Goal: Task Accomplishment & Management: Manage account settings

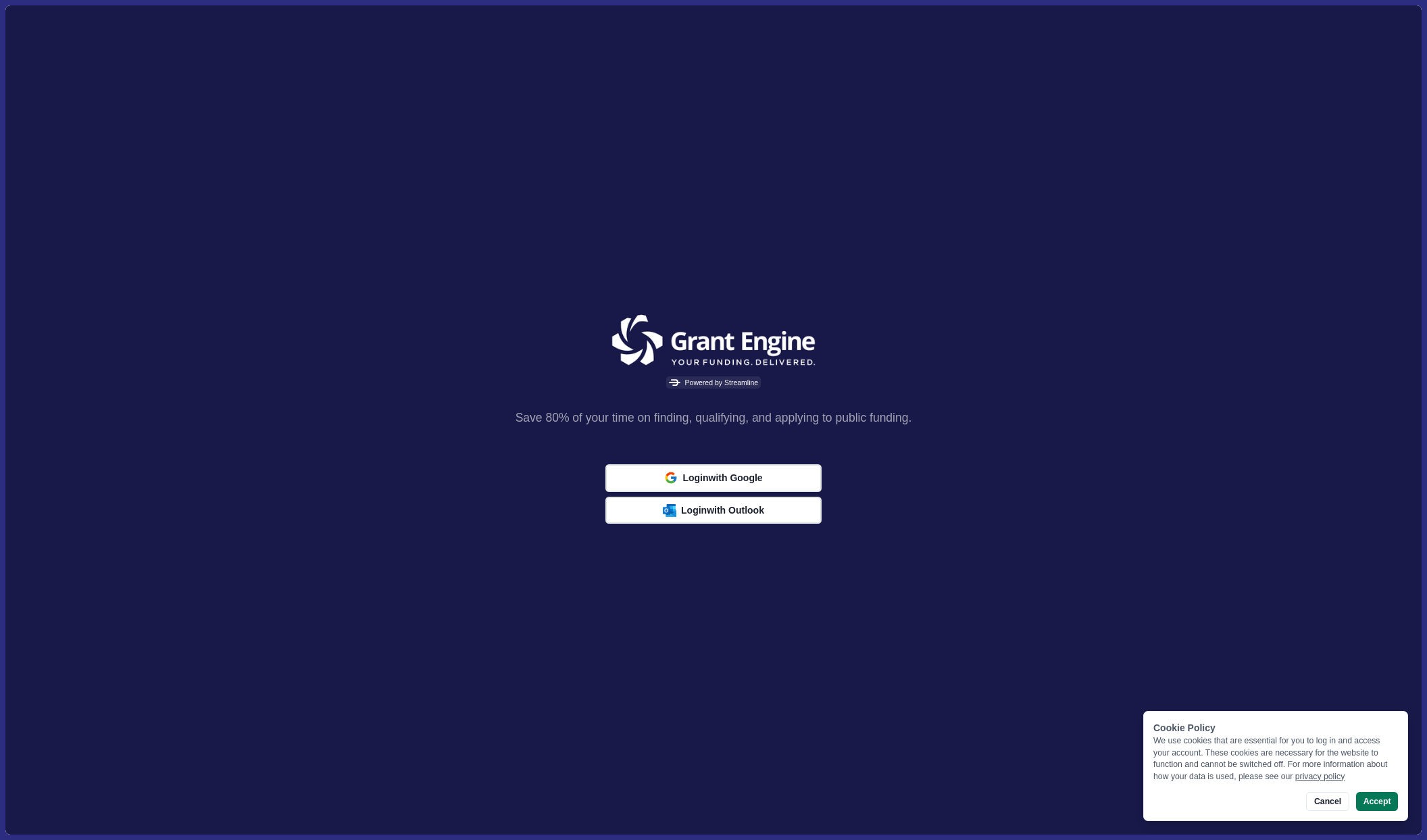
click at [1376, 803] on button "Accept" at bounding box center [1377, 802] width 42 height 19
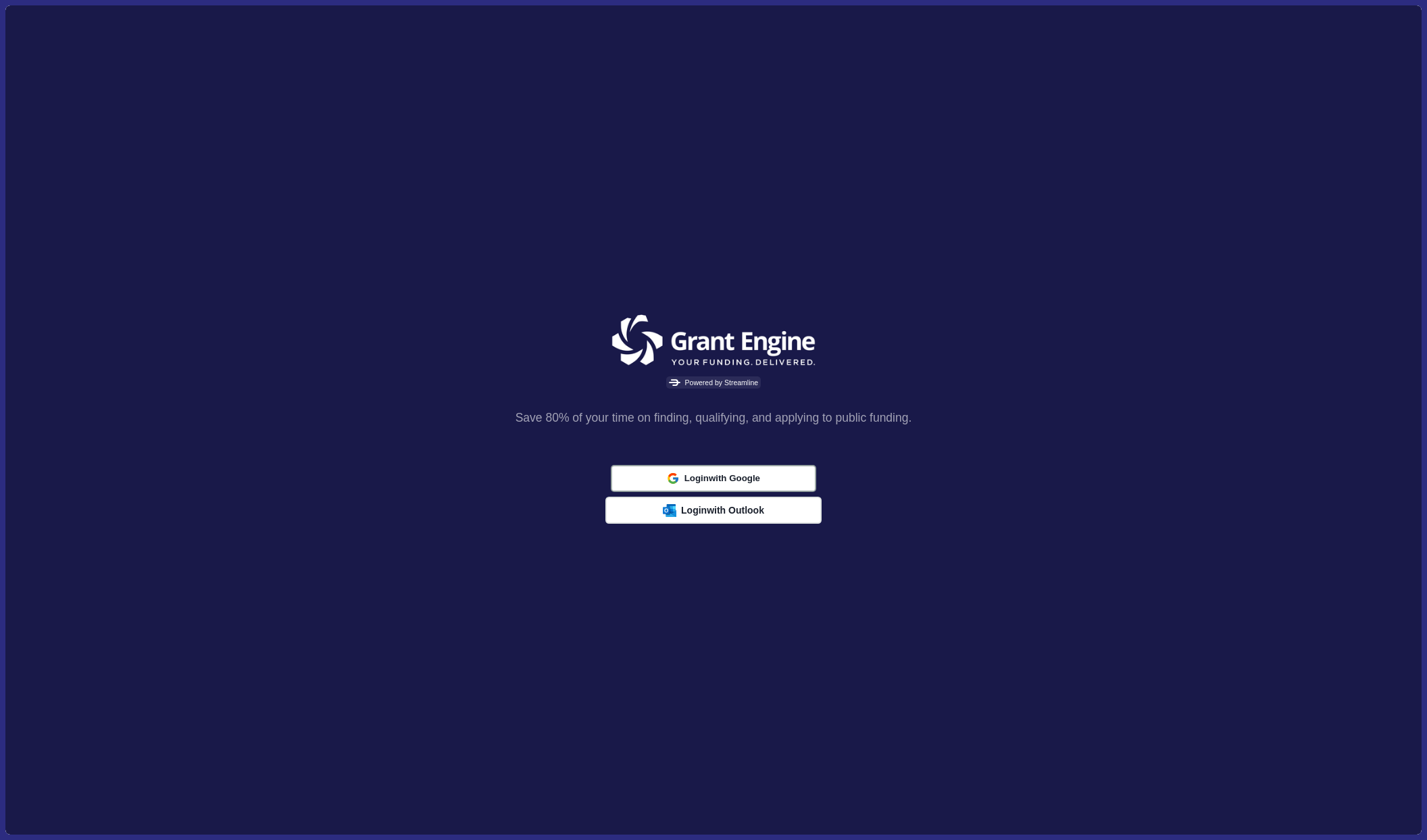
click at [701, 481] on span "Login with Google" at bounding box center [722, 477] width 75 height 10
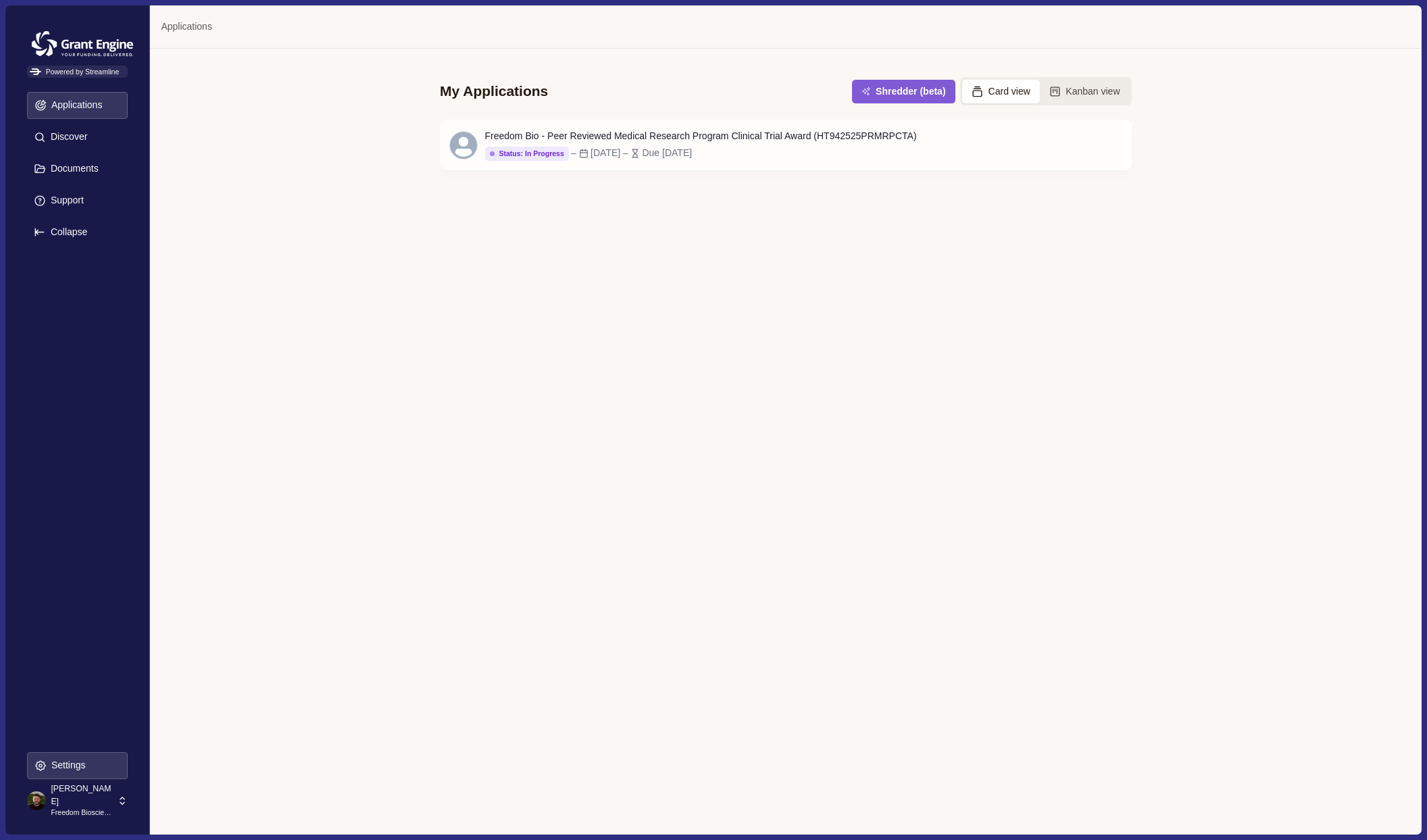
click at [64, 765] on p "Settings" at bounding box center [66, 765] width 39 height 11
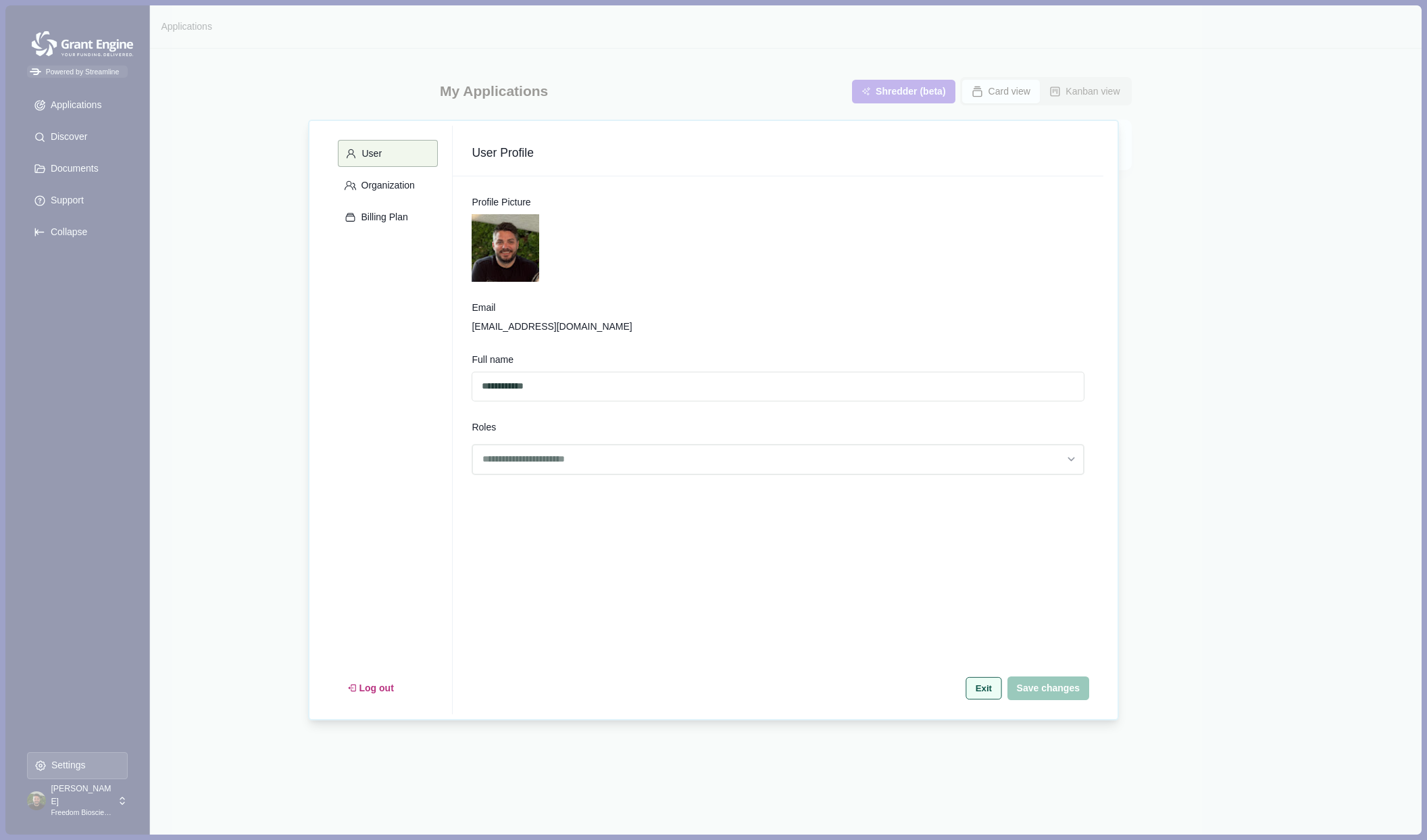
click at [984, 688] on button "Exit" at bounding box center [984, 688] width 36 height 22
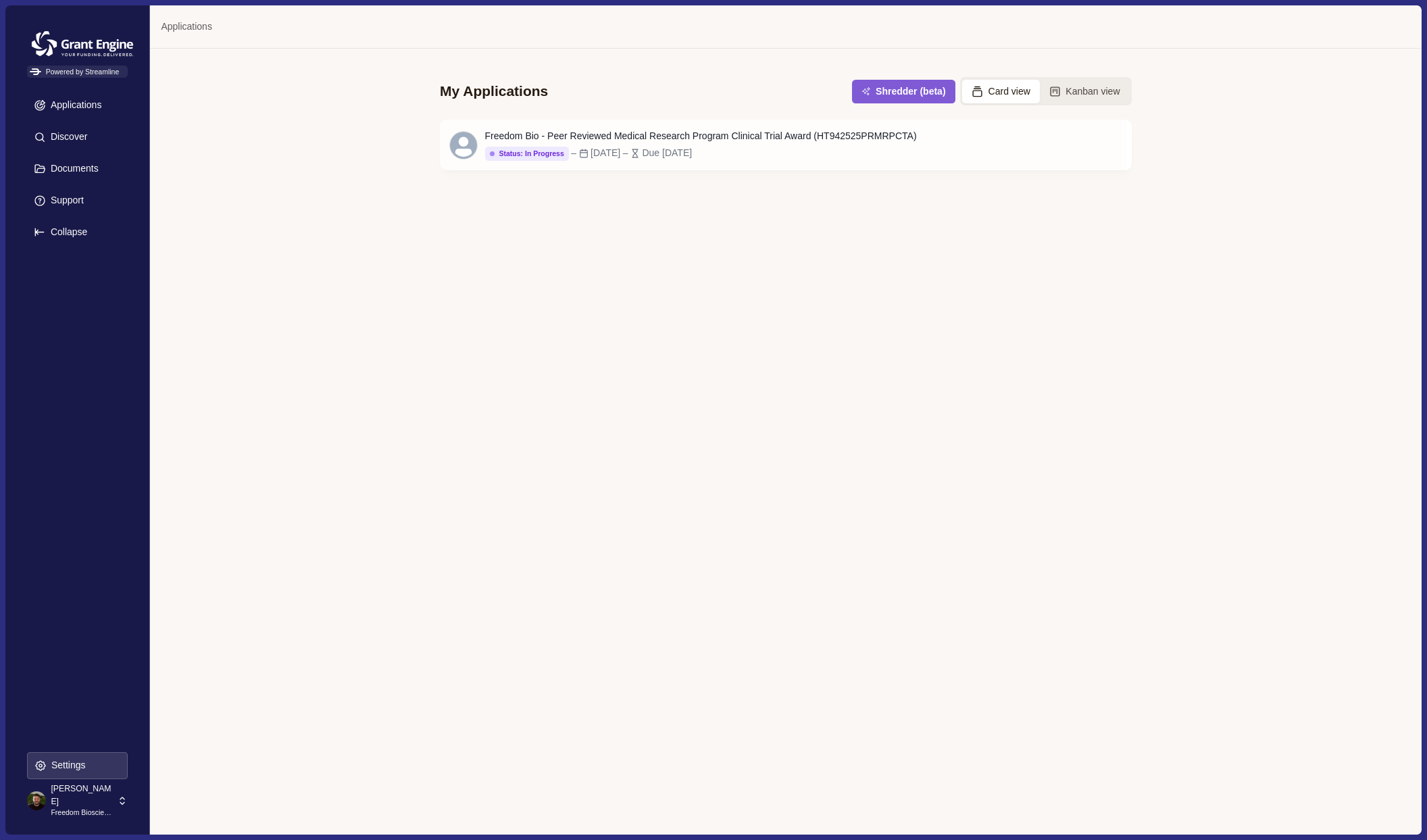
click at [91, 43] on img at bounding box center [83, 44] width 111 height 34
click at [98, 788] on p "[PERSON_NAME]" at bounding box center [82, 794] width 63 height 25
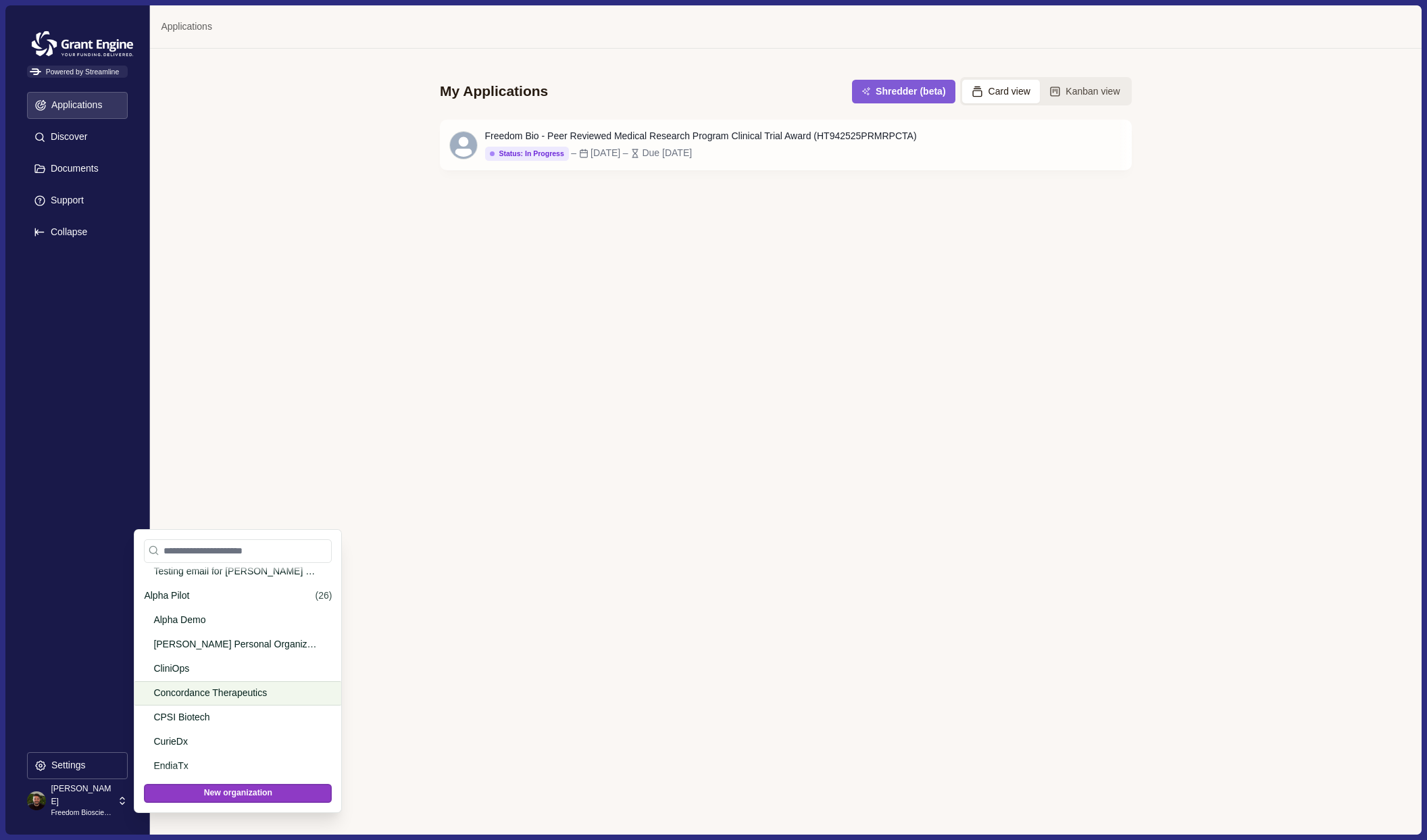
scroll to position [1153, 0]
click at [222, 644] on p "[PERSON_NAME] Personal Organization" at bounding box center [235, 643] width 164 height 14
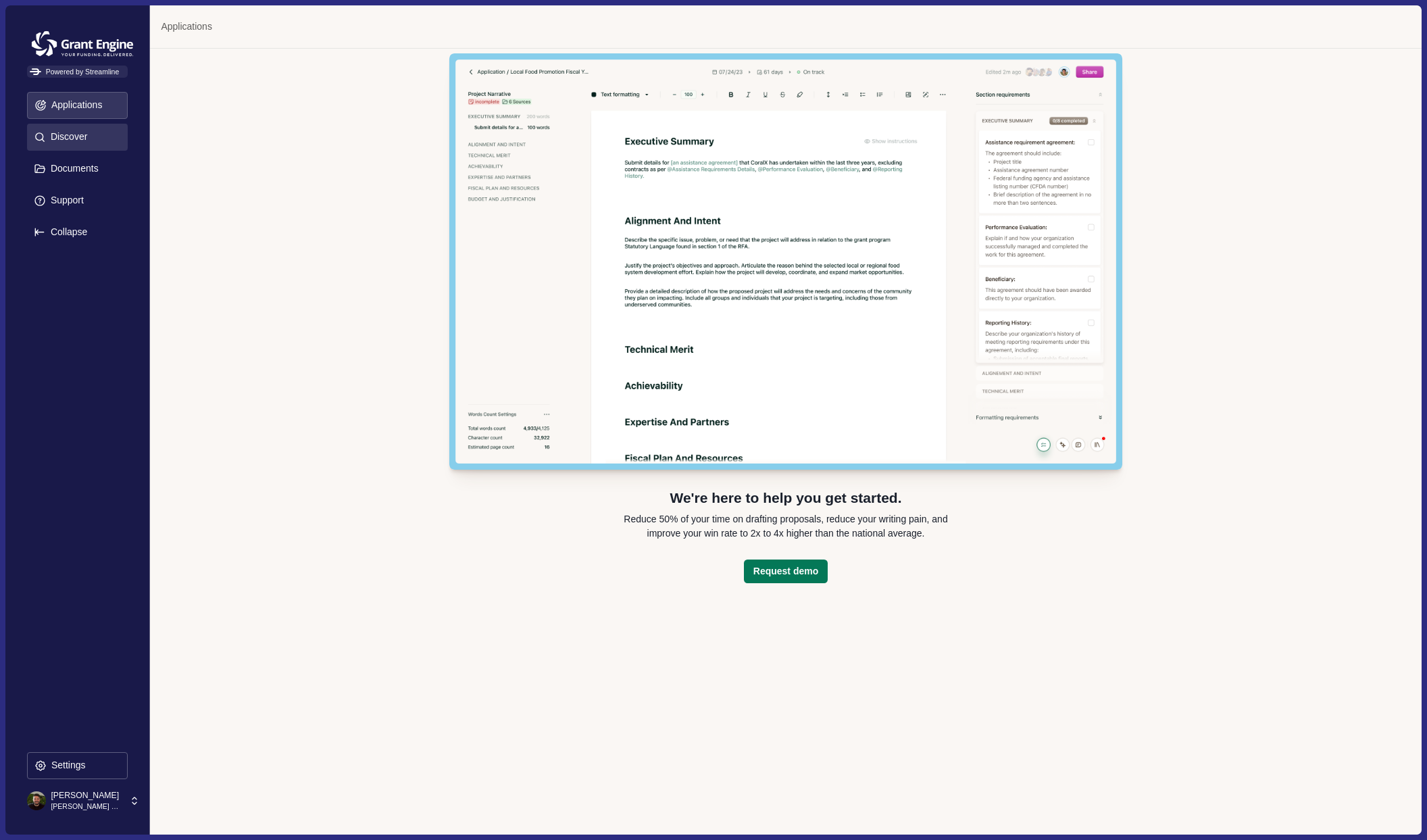
click at [73, 135] on p "Discover" at bounding box center [66, 137] width 41 height 11
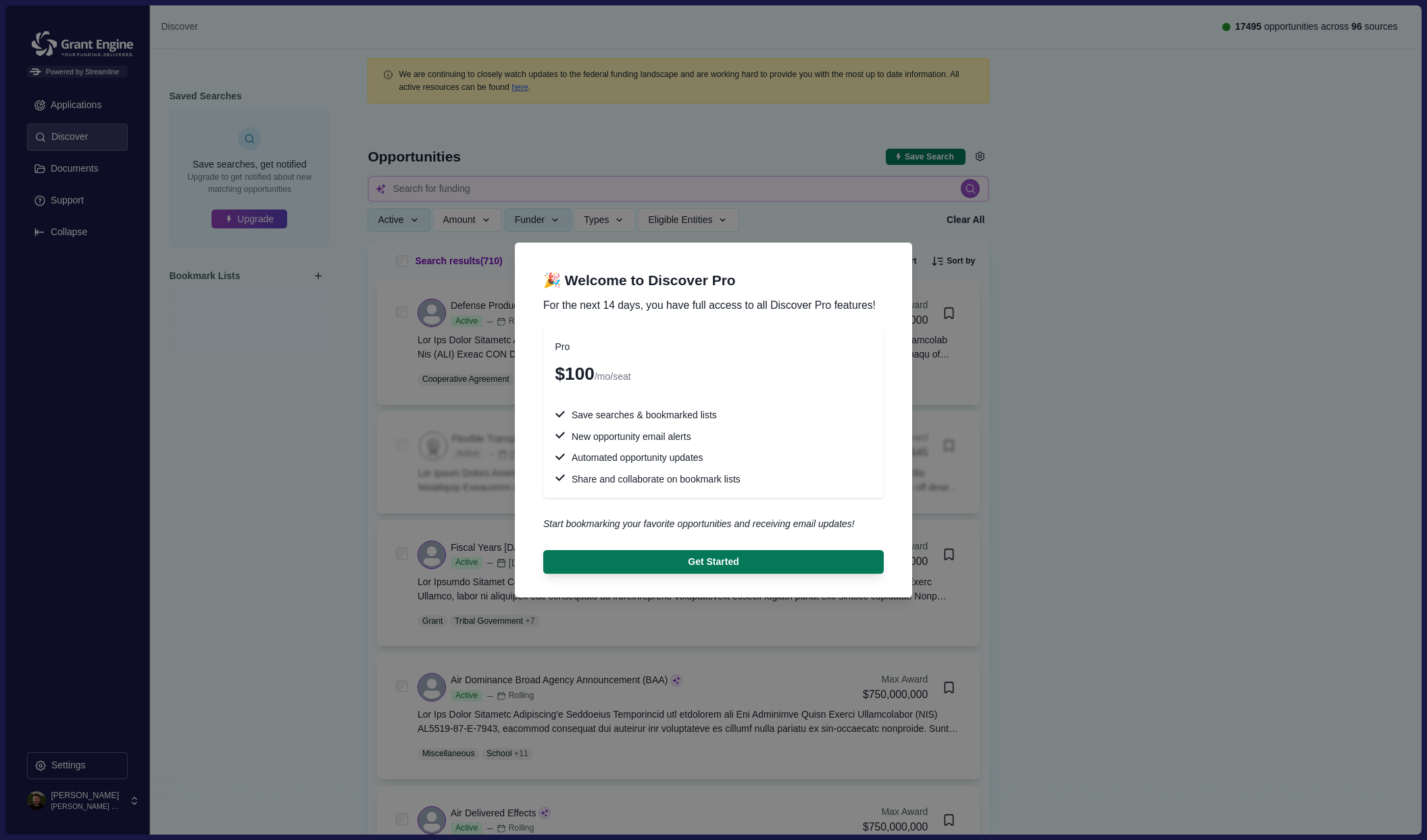
click at [72, 170] on div "🎉 Welcome to Discover Pro For the next 14 days, you have full access to all Dis…" at bounding box center [714, 420] width 1427 height 840
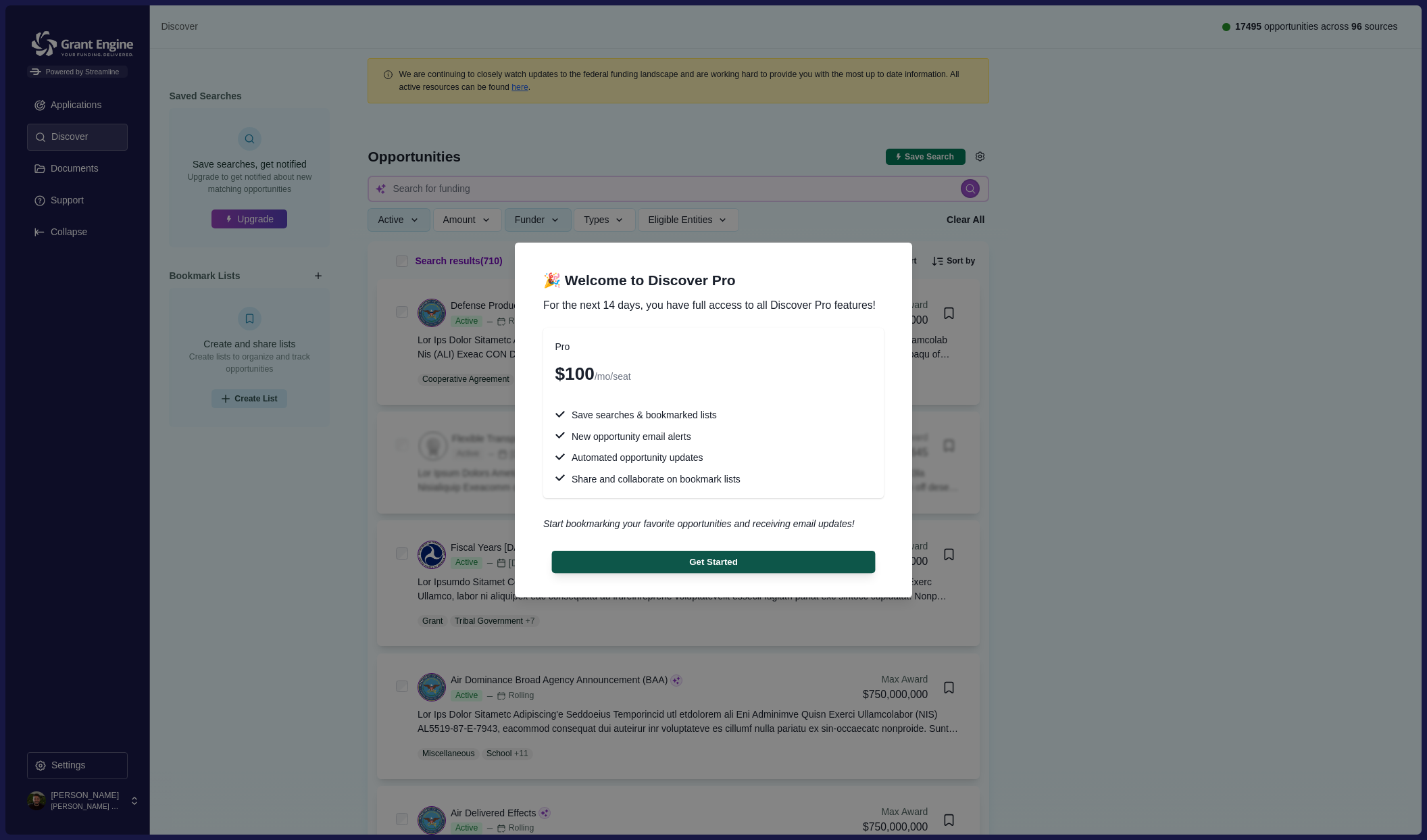
click at [710, 557] on button "Get Started" at bounding box center [714, 562] width 324 height 22
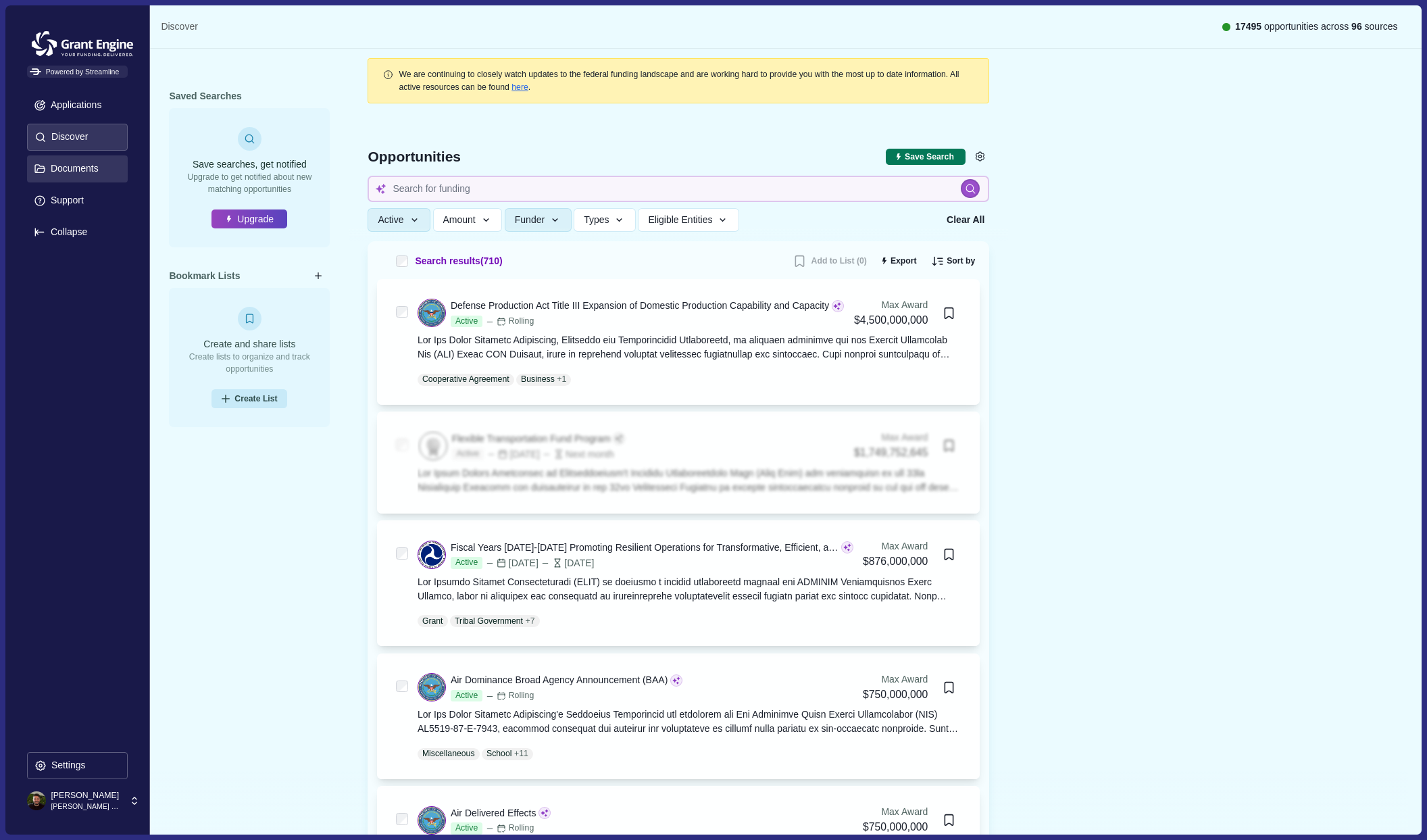
click at [75, 169] on p "Documents" at bounding box center [72, 168] width 53 height 11
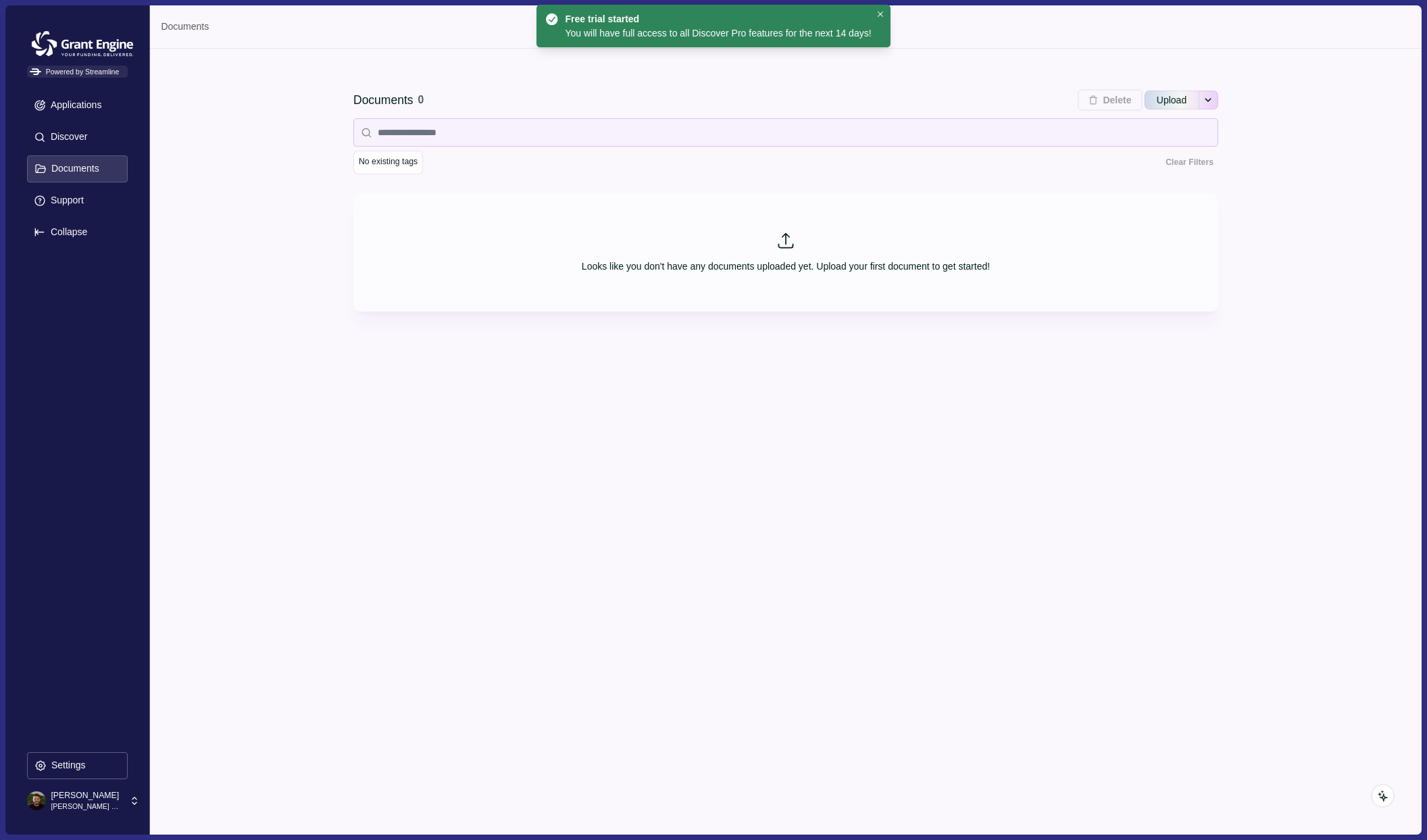
click at [103, 806] on p "[PERSON_NAME] Personal Organization" at bounding box center [86, 806] width 71 height 10
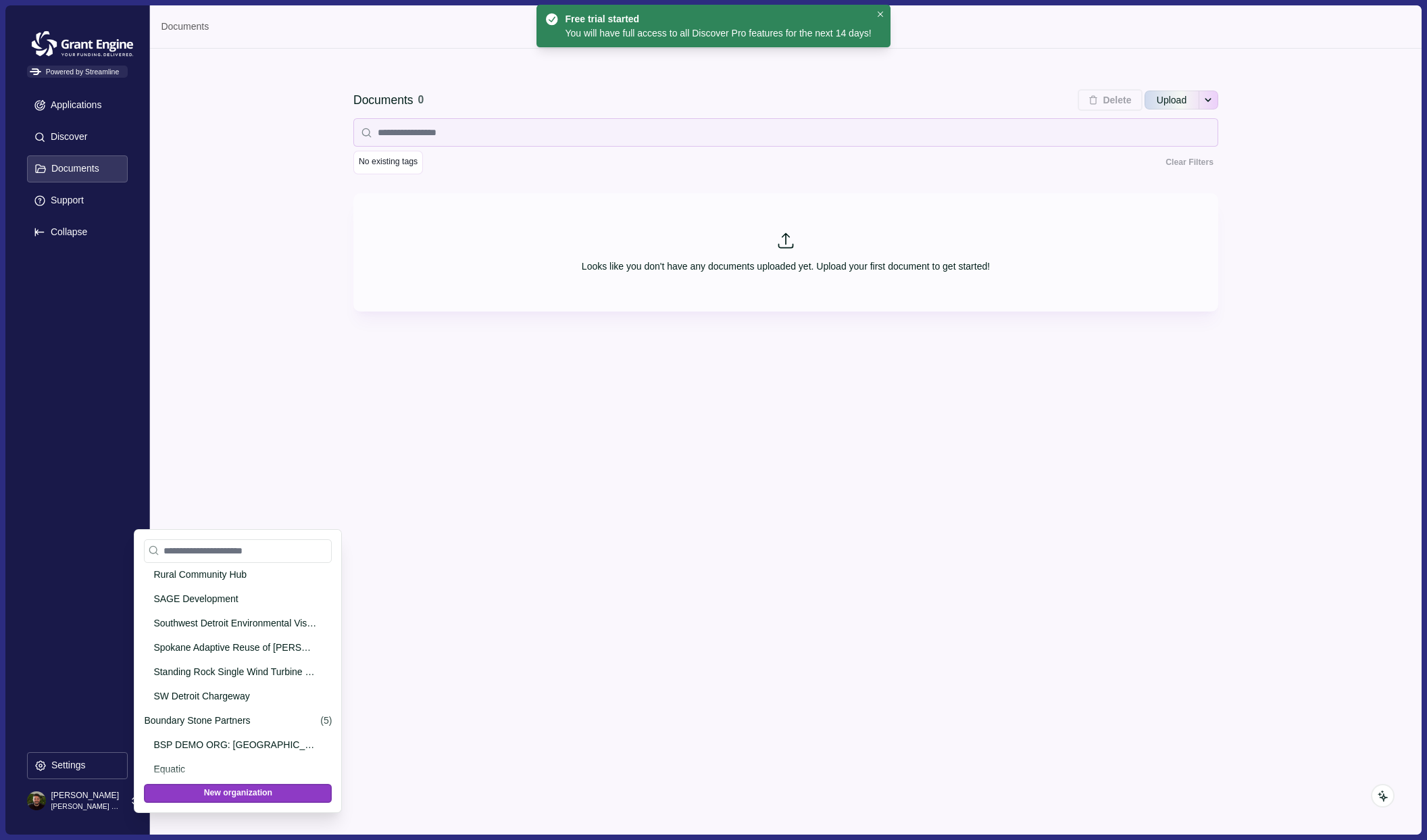
scroll to position [301, 0]
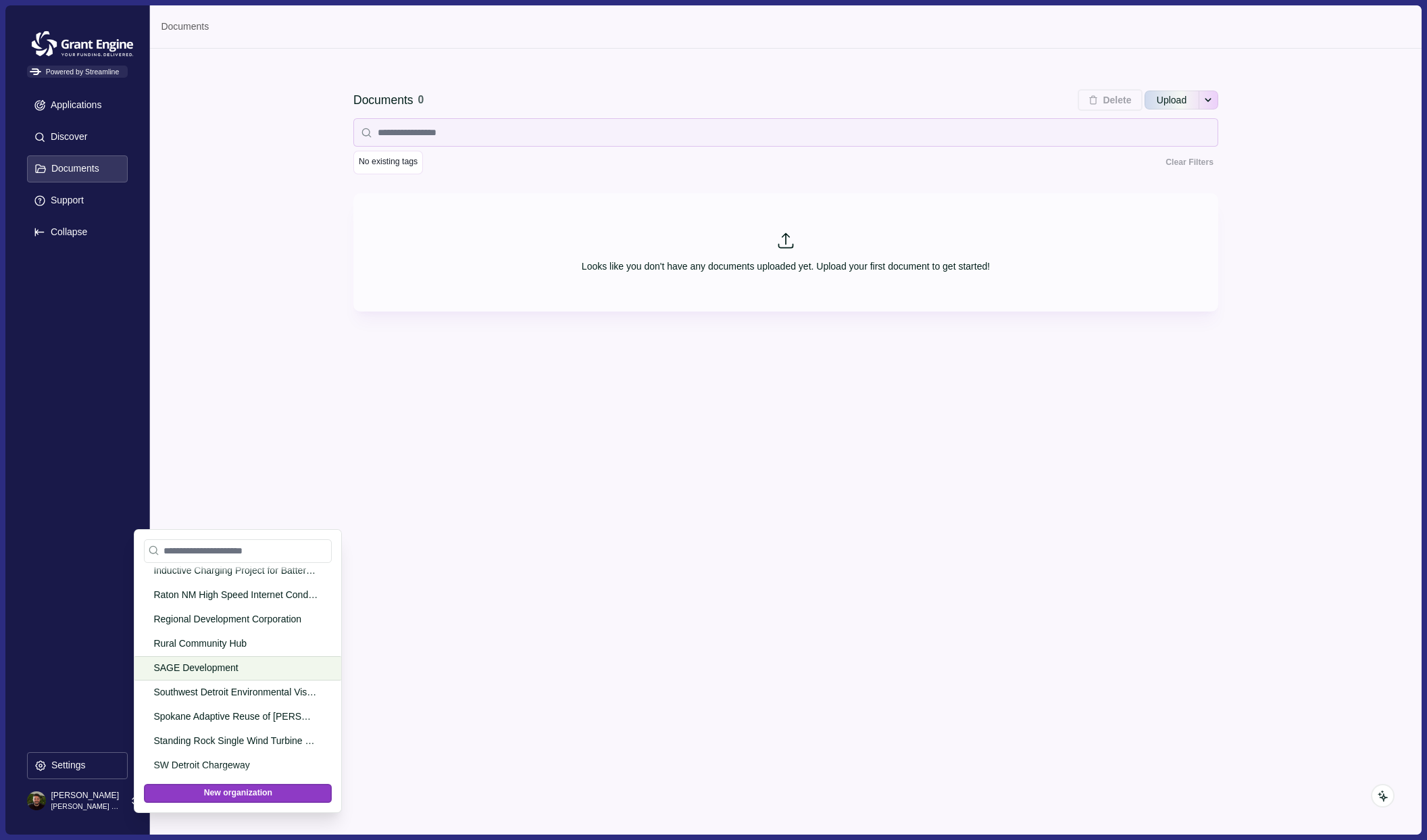
click at [208, 672] on p "SAGE Development" at bounding box center [235, 668] width 164 height 14
